Goal: Task Accomplishment & Management: Complete application form

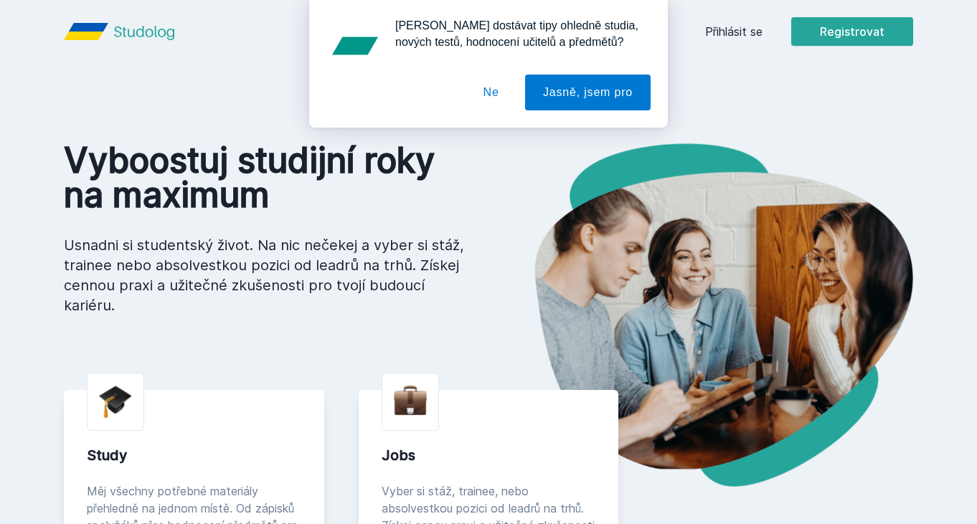
click at [491, 94] on button "Ne" at bounding box center [491, 93] width 52 height 36
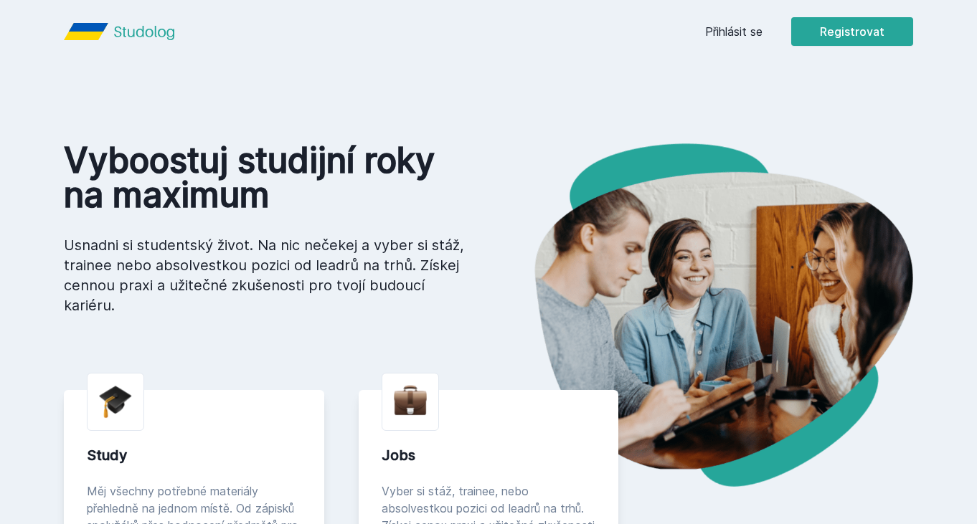
click at [729, 39] on link "Přihlásit se" at bounding box center [733, 31] width 57 height 17
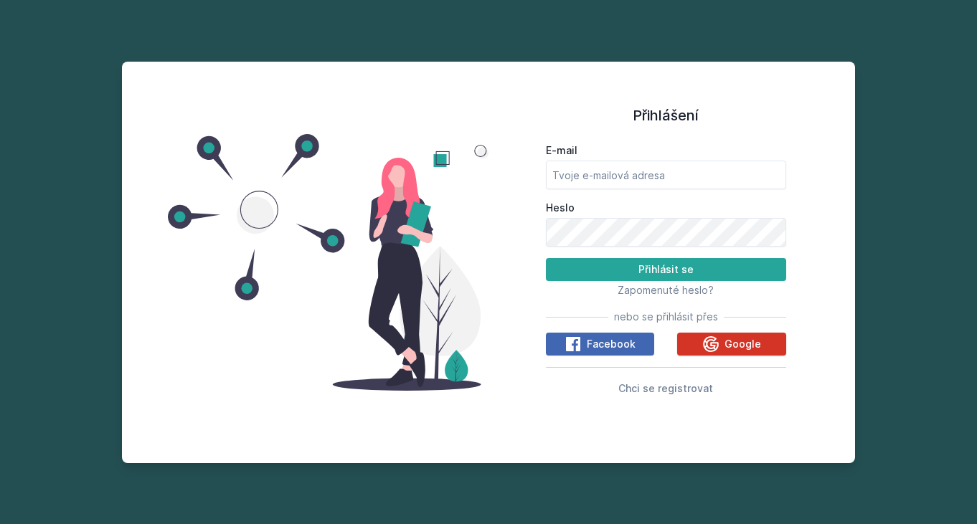
click at [711, 344] on icon at bounding box center [711, 344] width 16 height 16
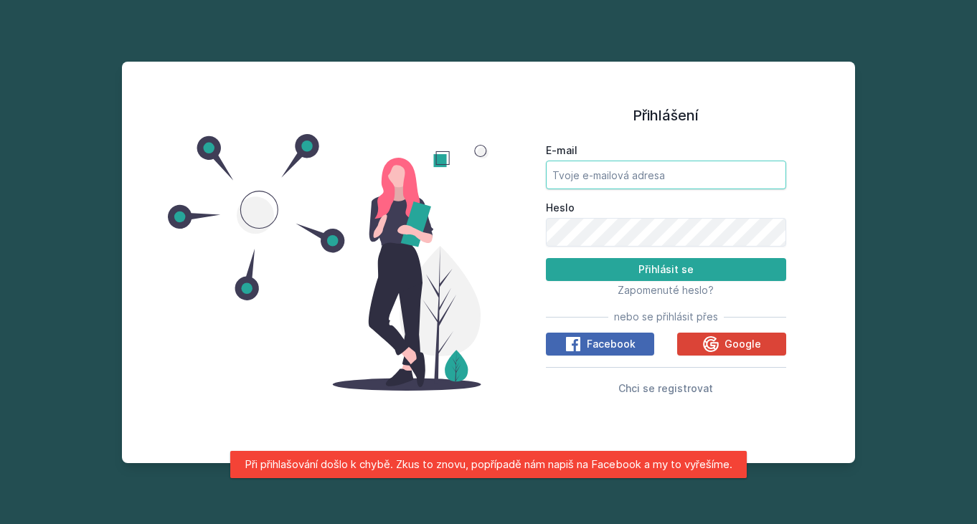
click at [772, 177] on input "E-mail" at bounding box center [666, 175] width 240 height 29
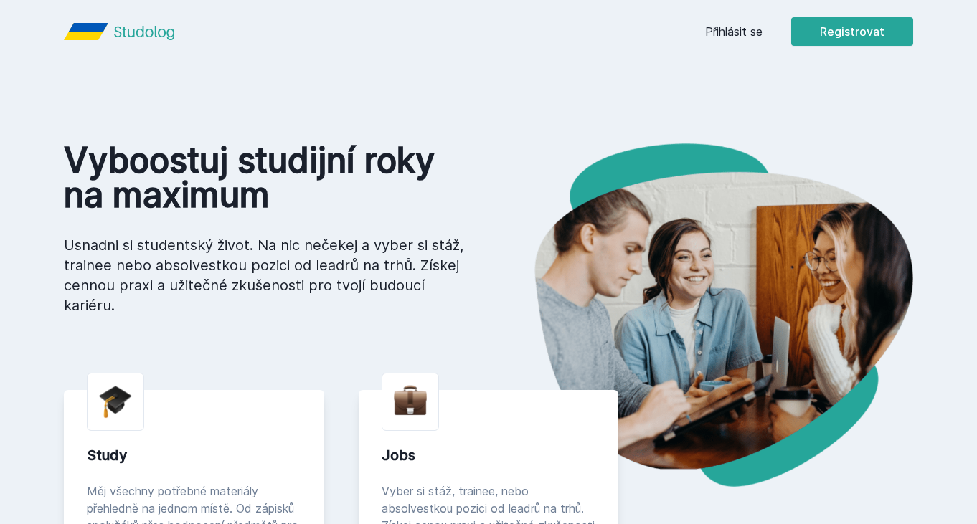
click at [734, 27] on link "Přihlásit se" at bounding box center [733, 31] width 57 height 17
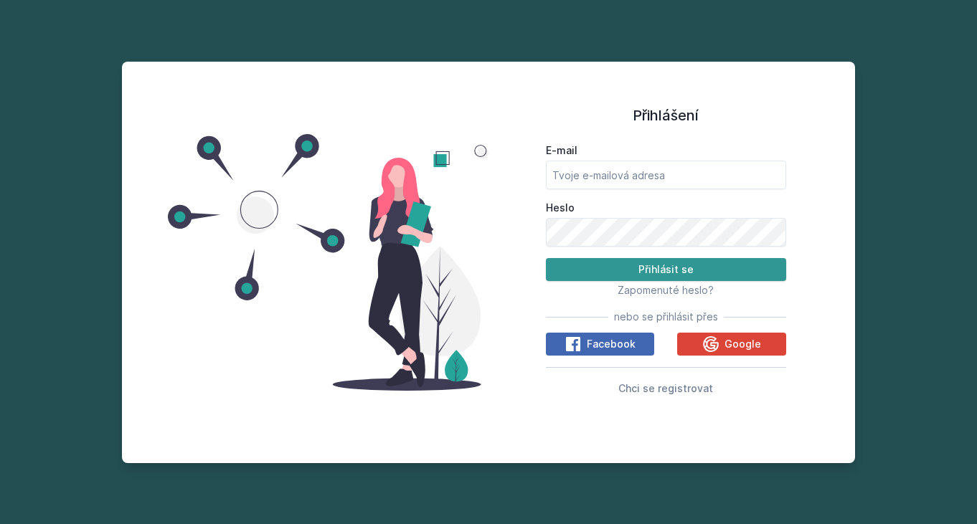
click at [678, 275] on button "Přihlásit se" at bounding box center [666, 269] width 240 height 23
click at [724, 332] on div "E-mail Heslo Přihlásit se Zapomenuté heslo? nebo se přihlásit přes Facebook Goo…" at bounding box center [666, 267] width 240 height 259
click at [715, 343] on icon at bounding box center [711, 344] width 16 height 16
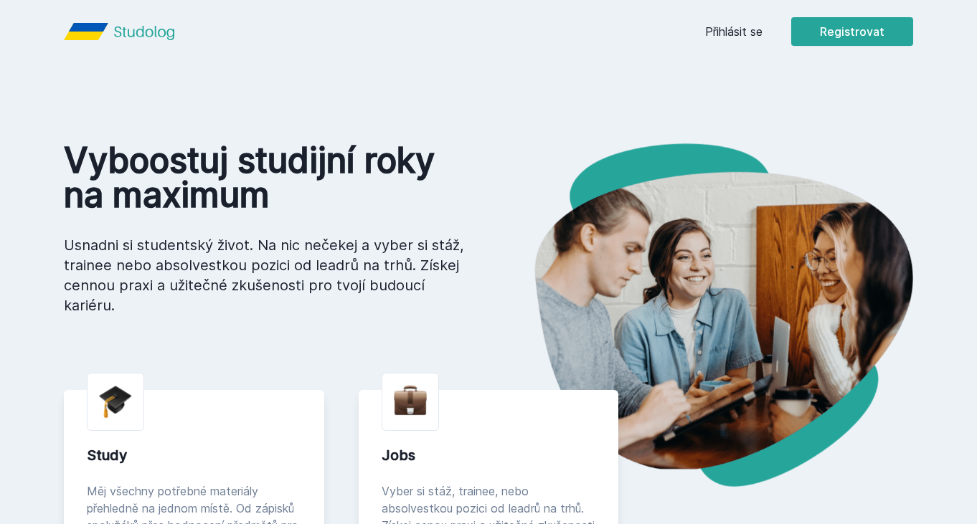
click at [90, 29] on icon at bounding box center [86, 31] width 44 height 17
click at [141, 29] on icon at bounding box center [144, 31] width 60 height 17
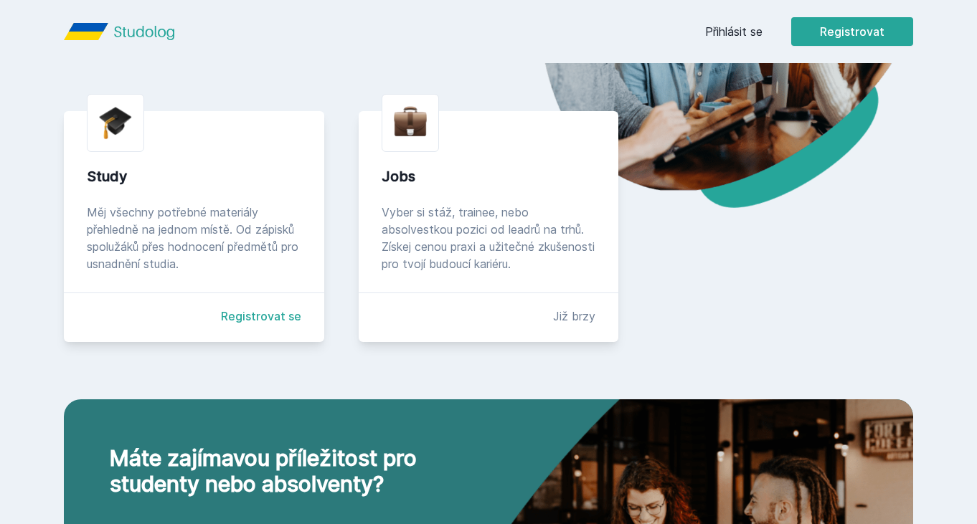
scroll to position [277, 0]
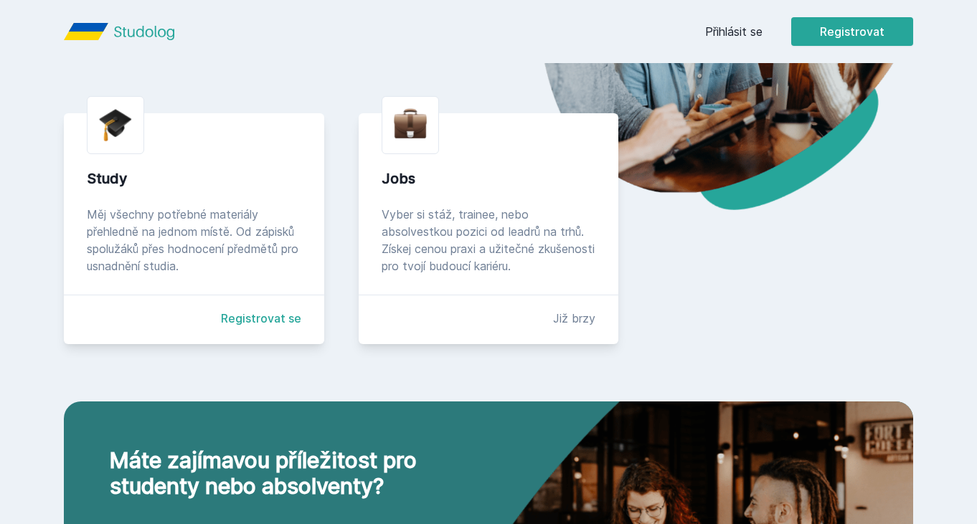
click at [248, 323] on link "Registrovat se" at bounding box center [261, 318] width 80 height 17
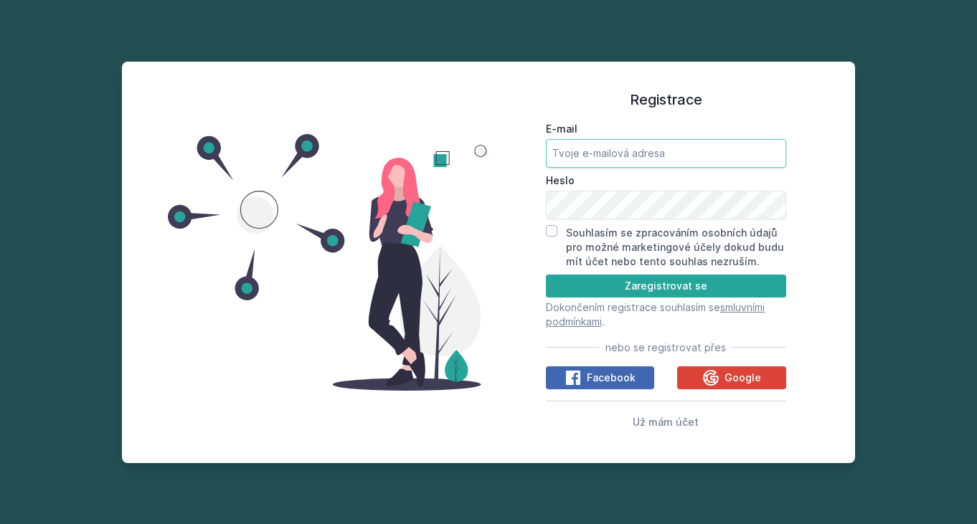
click at [610, 148] on input "E-mail" at bounding box center [666, 153] width 240 height 29
type input "harkusha2004@gmail.com"
click at [840, 323] on div "Registrace E-mail harkusha2004@gmail.com Heslo Souhlasím se zpracováním osobníc…" at bounding box center [665, 262] width 355 height 367
click at [554, 226] on input "Souhlasím se zpracováním osobních údajů pro možné marketingové účely dokud budu…" at bounding box center [551, 230] width 11 height 11
checkbox input "true"
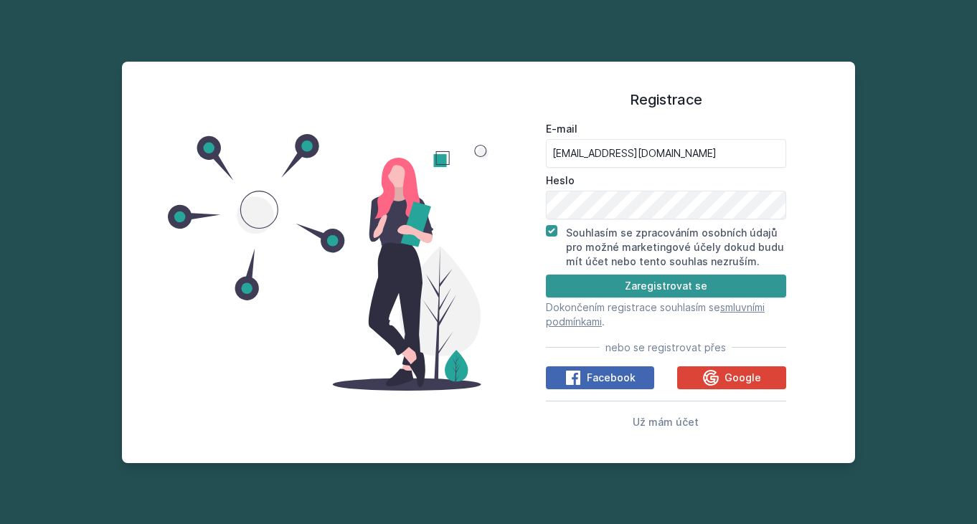
click at [630, 281] on button "Zaregistrovat se" at bounding box center [666, 286] width 240 height 23
click at [623, 289] on button "Zaregistrovat se" at bounding box center [666, 286] width 240 height 23
click at [660, 424] on span "Už mám účet" at bounding box center [666, 422] width 66 height 12
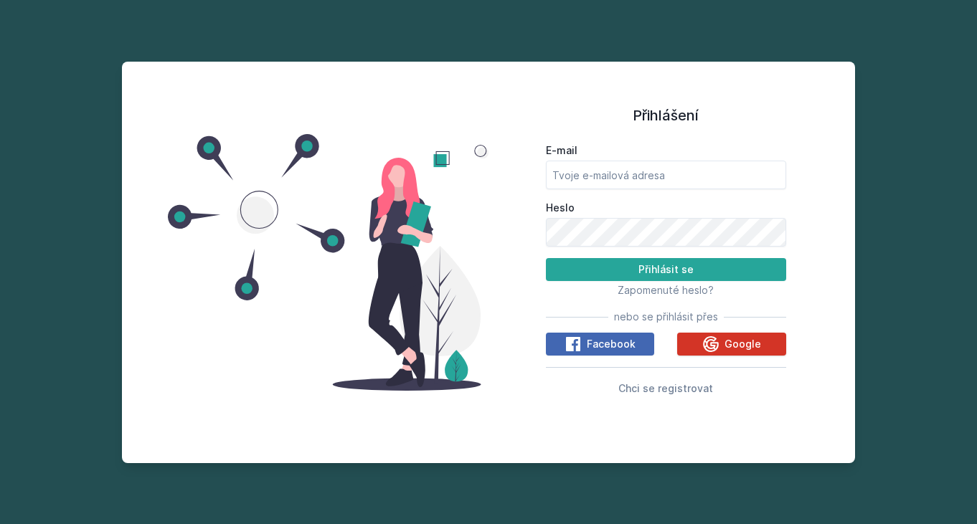
click at [703, 338] on icon at bounding box center [710, 344] width 17 height 17
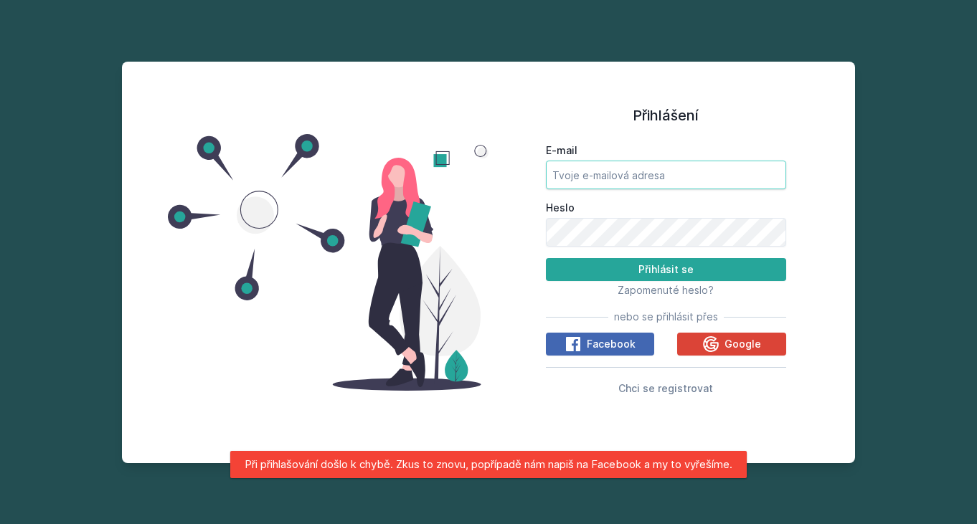
type input "harkusha2004@gmail.com"
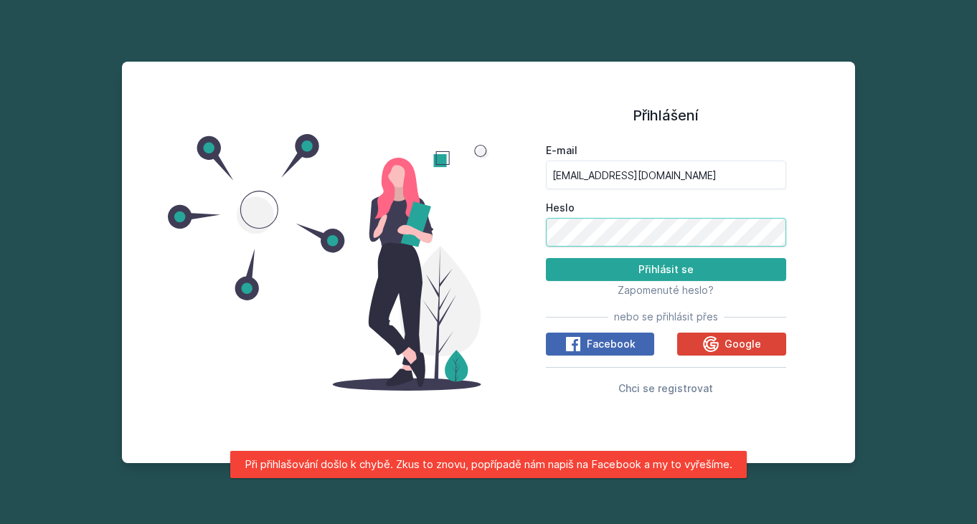
click at [666, 270] on button "Přihlásit se" at bounding box center [666, 269] width 240 height 23
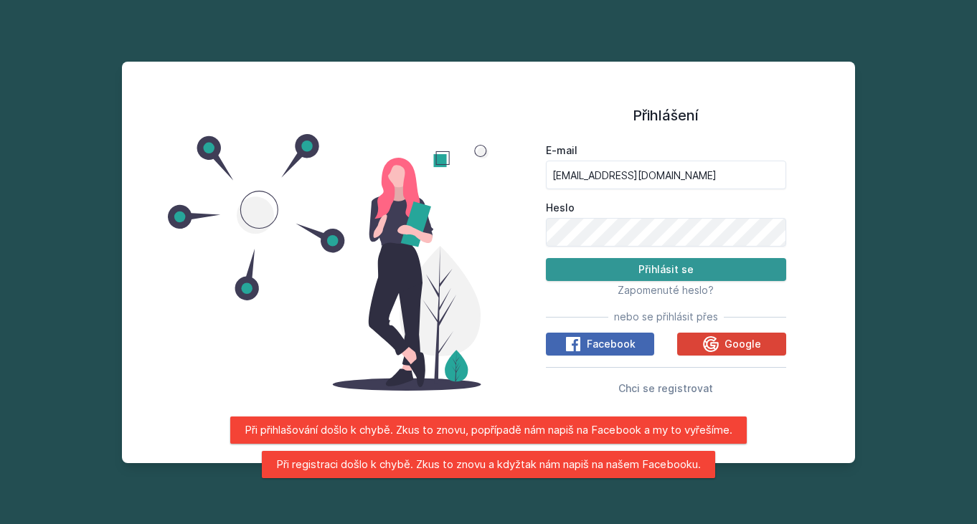
click at [630, 276] on button "Přihlásit se" at bounding box center [666, 269] width 240 height 23
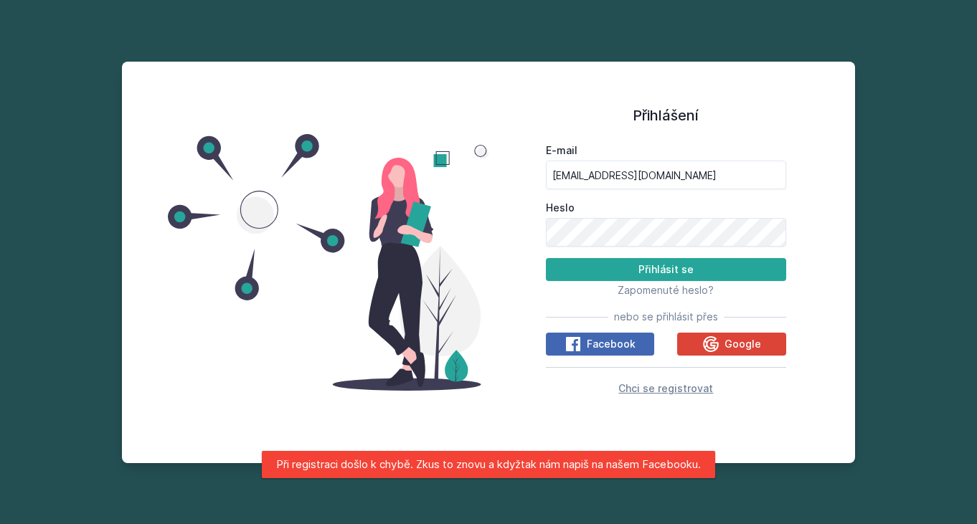
click at [670, 391] on span "Chci se registrovat" at bounding box center [665, 388] width 95 height 12
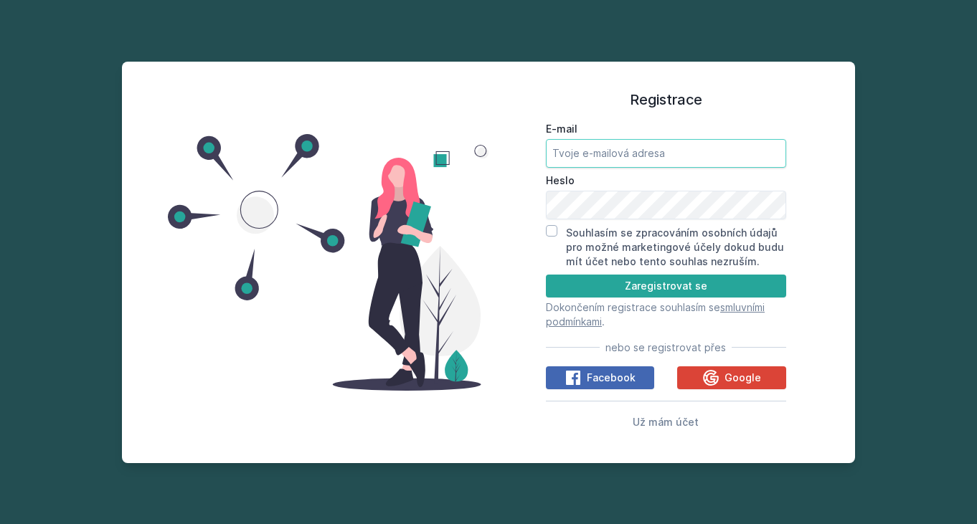
click at [591, 149] on input "E-mail" at bounding box center [666, 153] width 240 height 29
type input "harkusha2004@gmail.com"
click at [786, 339] on div "Registrace E-mail harkusha2004@gmail.com Heslo Souhlasím se zpracováním osobníc…" at bounding box center [665, 262] width 355 height 367
click at [551, 237] on div "Souhlasím se zpracováním osobních údajů pro možné marketingové účely dokud budu…" at bounding box center [666, 247] width 240 height 44
click at [554, 227] on input "Souhlasím se zpracováním osobních údajů pro možné marketingové účely dokud budu…" at bounding box center [551, 230] width 11 height 11
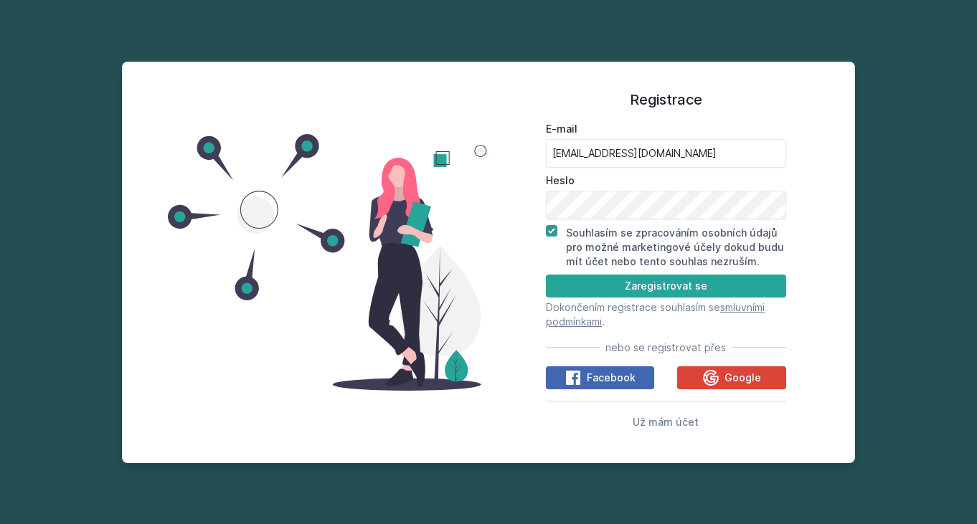
checkbox input "true"
click at [629, 280] on button "Zaregistrovat se" at bounding box center [666, 286] width 240 height 23
click at [630, 280] on button "Zaregistrovat se" at bounding box center [666, 286] width 240 height 23
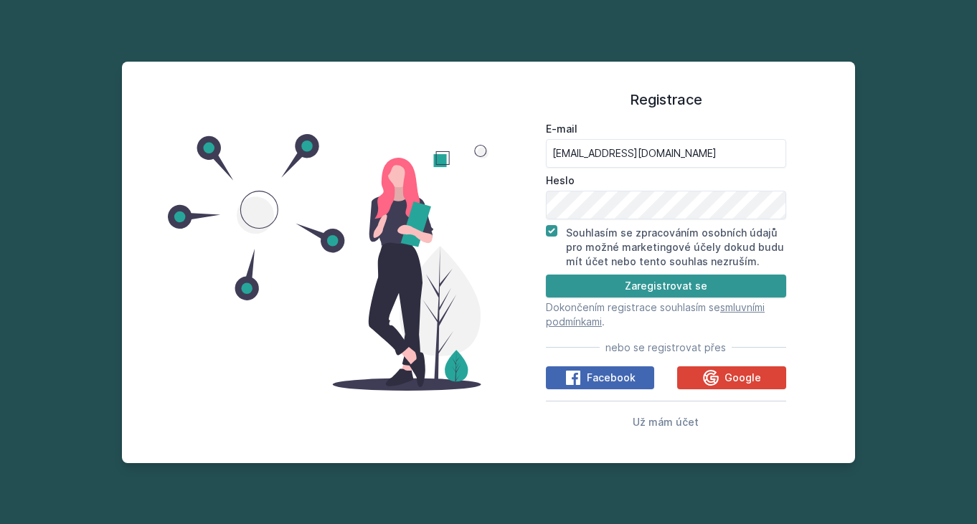
click at [635, 287] on button "Zaregistrovat se" at bounding box center [666, 286] width 240 height 23
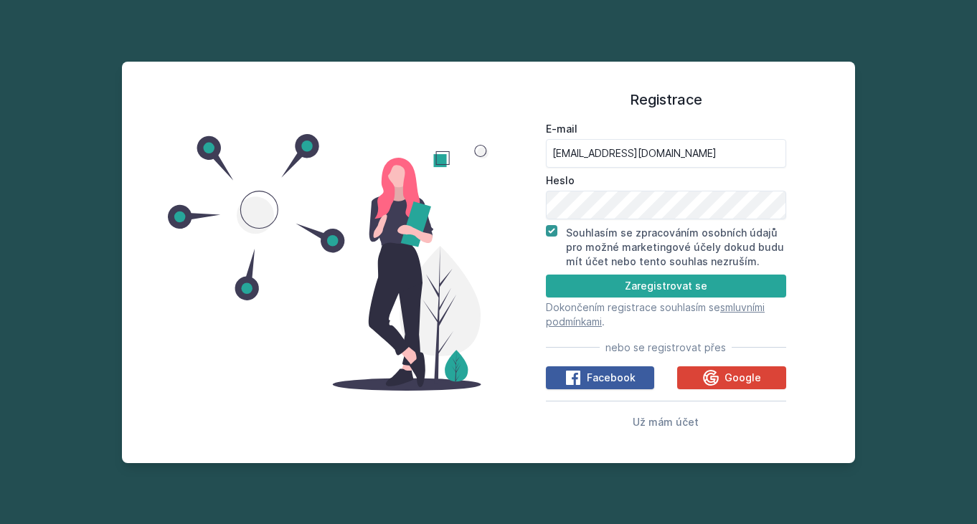
click at [605, 377] on span "Facebook" at bounding box center [611, 378] width 49 height 14
click at [738, 379] on span "Google" at bounding box center [742, 378] width 37 height 14
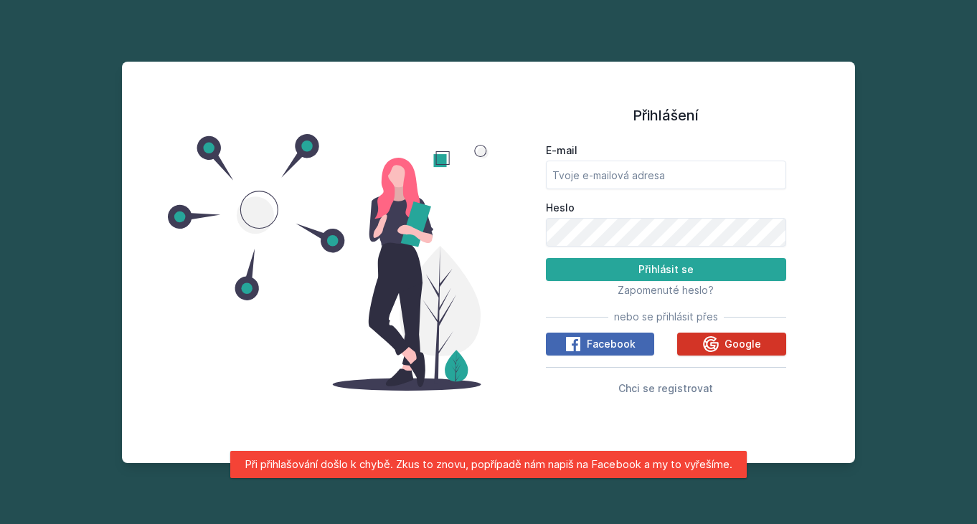
click at [714, 346] on icon at bounding box center [711, 344] width 16 height 16
